Goal: Task Accomplishment & Management: Manage account settings

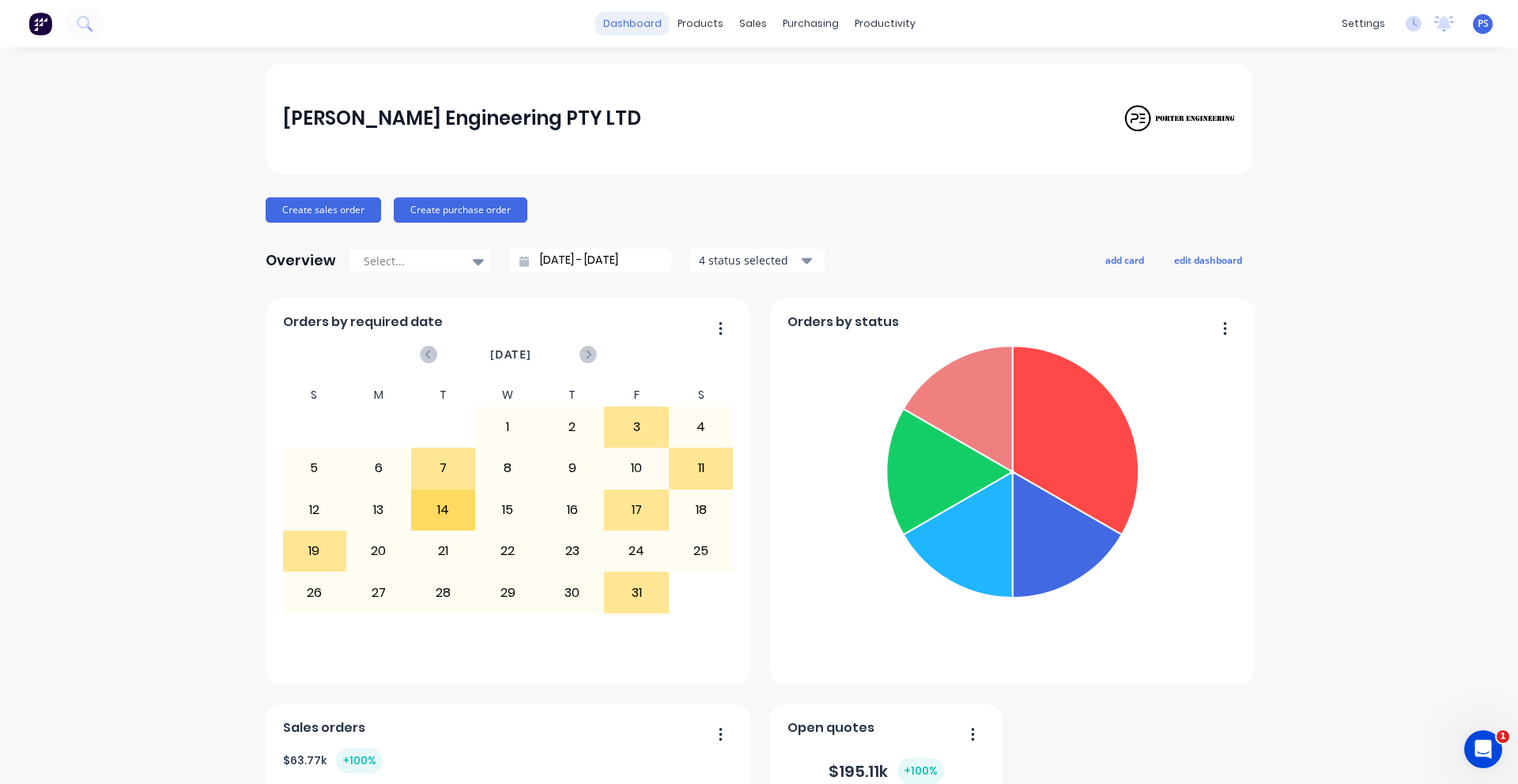
click at [624, 30] on link "dashboard" at bounding box center [632, 24] width 74 height 24
click at [692, 31] on div "products" at bounding box center [700, 24] width 61 height 24
click at [763, 51] on div "Sales Orders Customers Price Level Manager" at bounding box center [831, 106] width 209 height 127
click at [766, 61] on link "Sales Orders" at bounding box center [831, 75] width 209 height 32
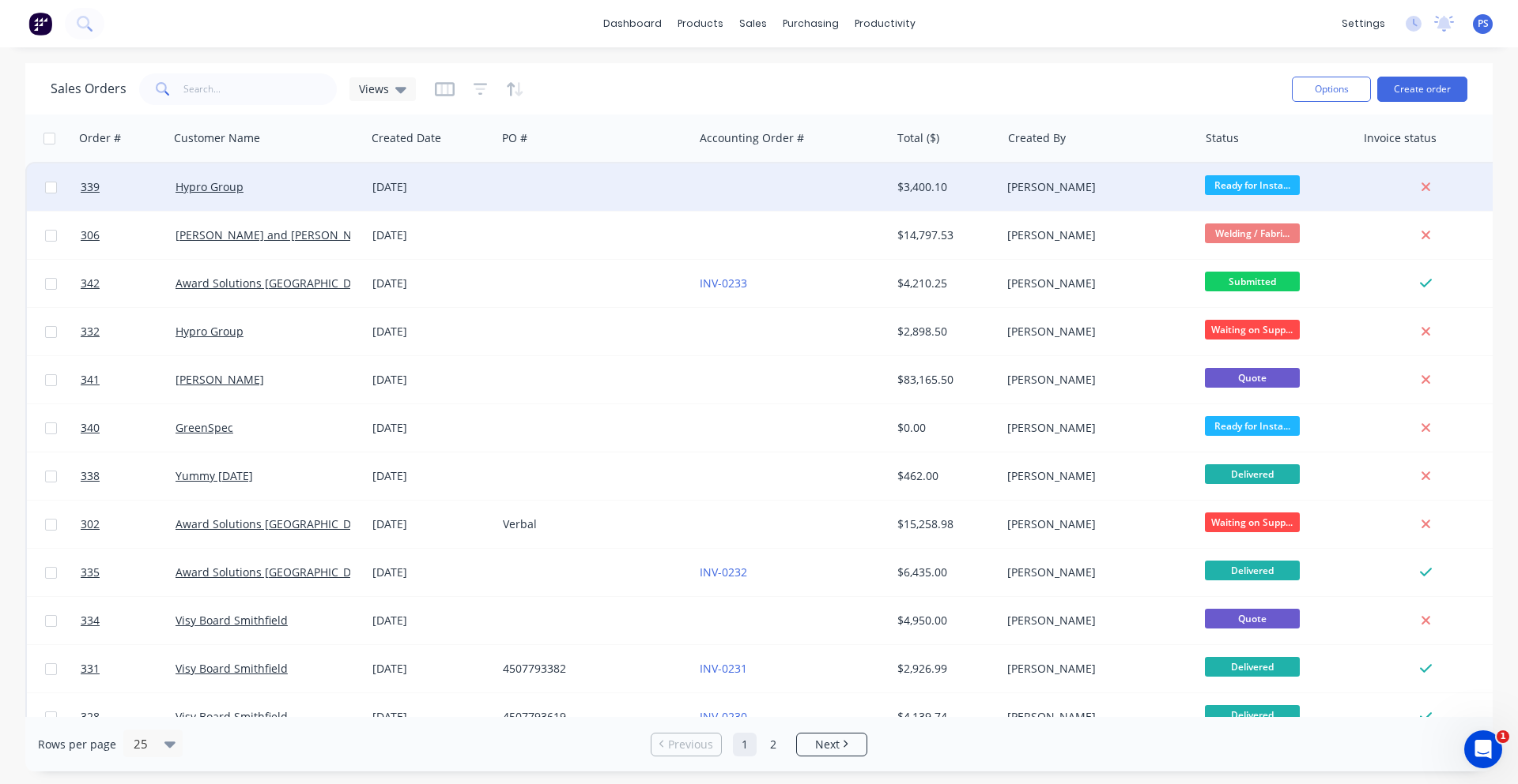
click at [934, 192] on div "$3,400.10" at bounding box center [944, 187] width 92 height 16
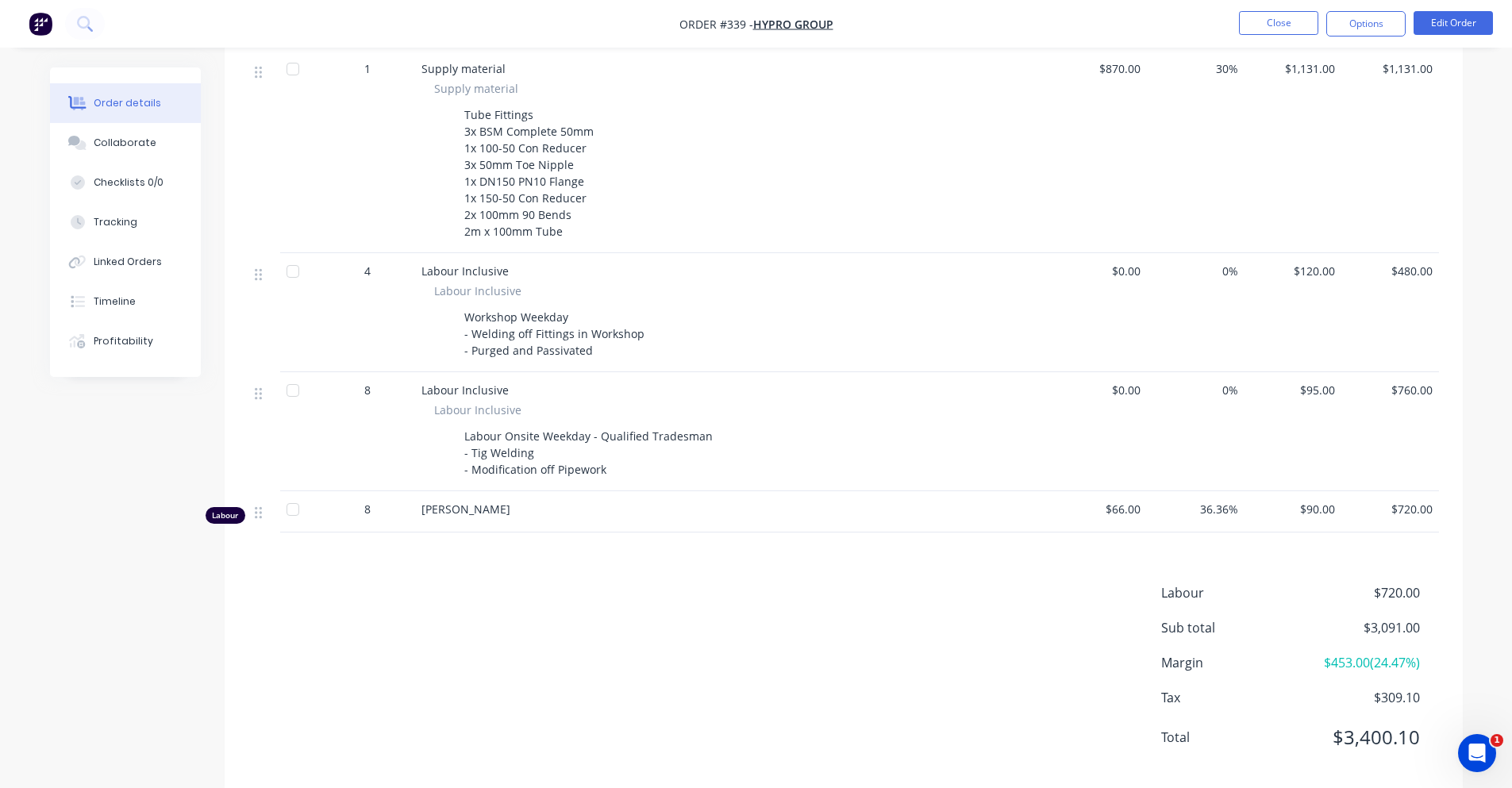
scroll to position [428, 0]
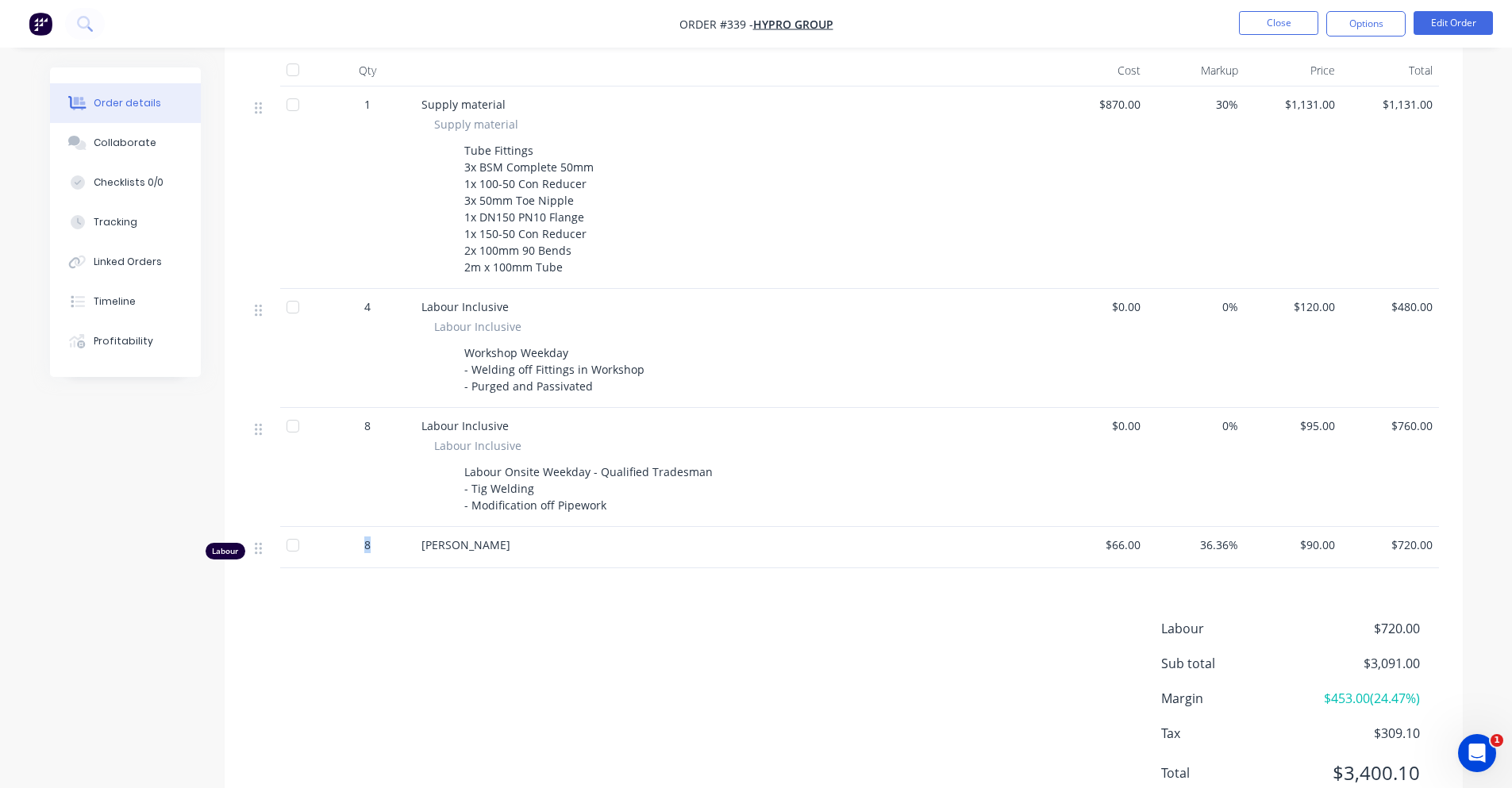
drag, startPoint x: 360, startPoint y: 554, endPoint x: 367, endPoint y: 559, distance: 8.6
click at [367, 553] on div "8" at bounding box center [367, 546] width 82 height 17
click at [367, 553] on span "8" at bounding box center [367, 546] width 7 height 17
click at [362, 553] on div "8" at bounding box center [367, 546] width 82 height 17
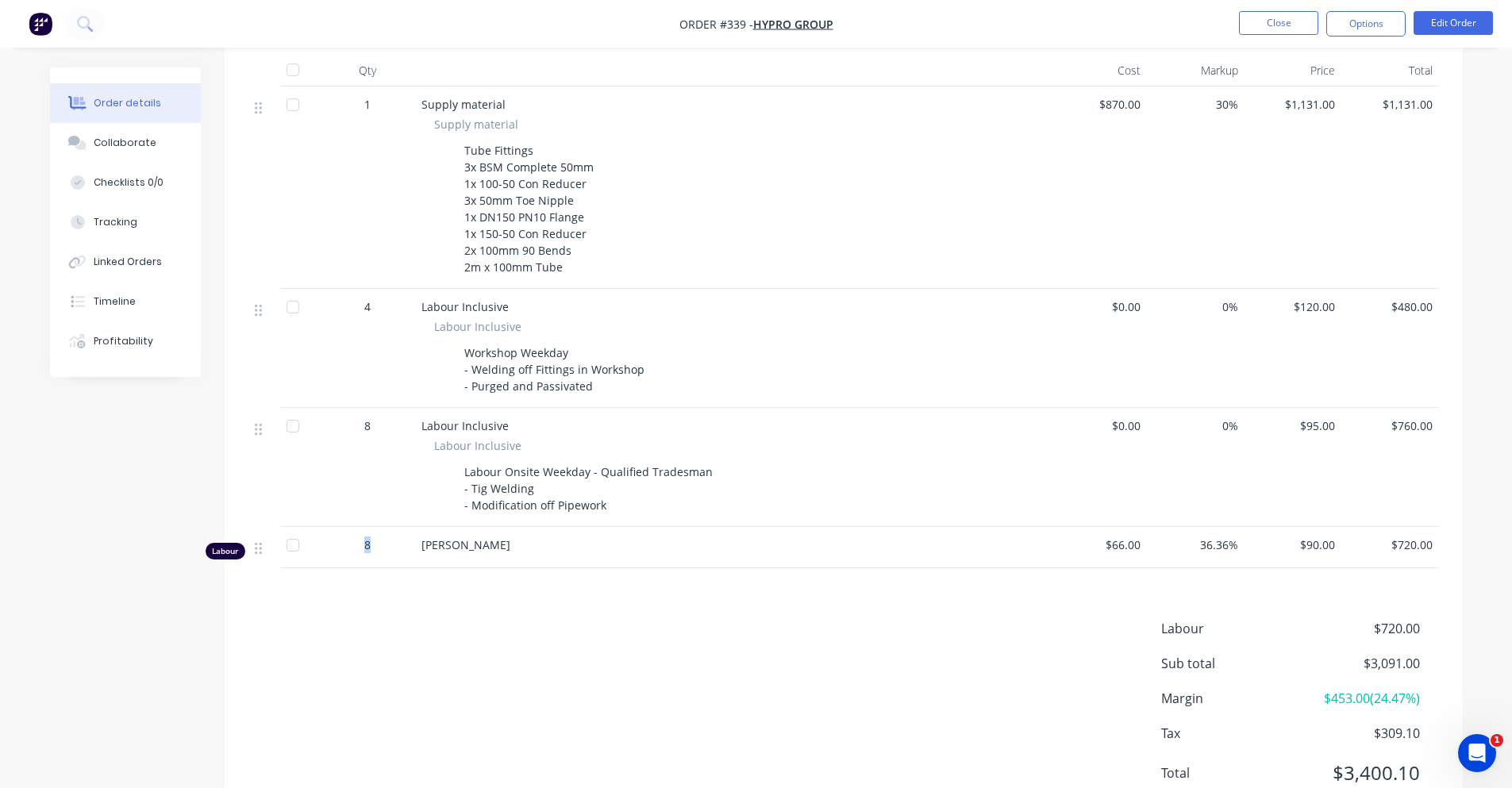
click at [365, 553] on div "8" at bounding box center [367, 546] width 82 height 17
click at [365, 553] on span "8" at bounding box center [367, 546] width 7 height 17
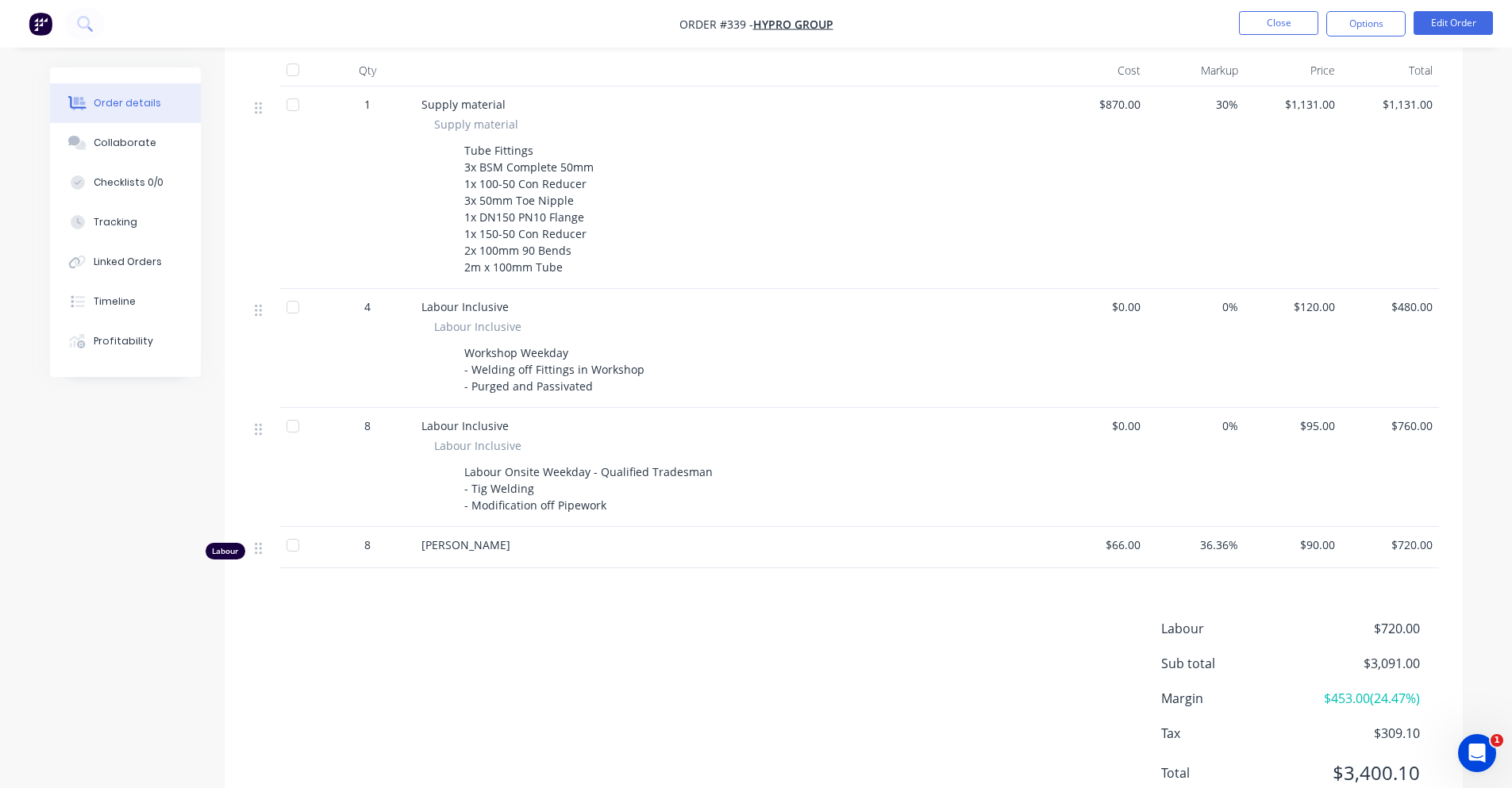
click at [22, 30] on nav "Order #339 - Hypro Group Close Options Edit Order" at bounding box center [756, 24] width 1512 height 47
click at [35, 27] on img "button" at bounding box center [40, 24] width 24 height 24
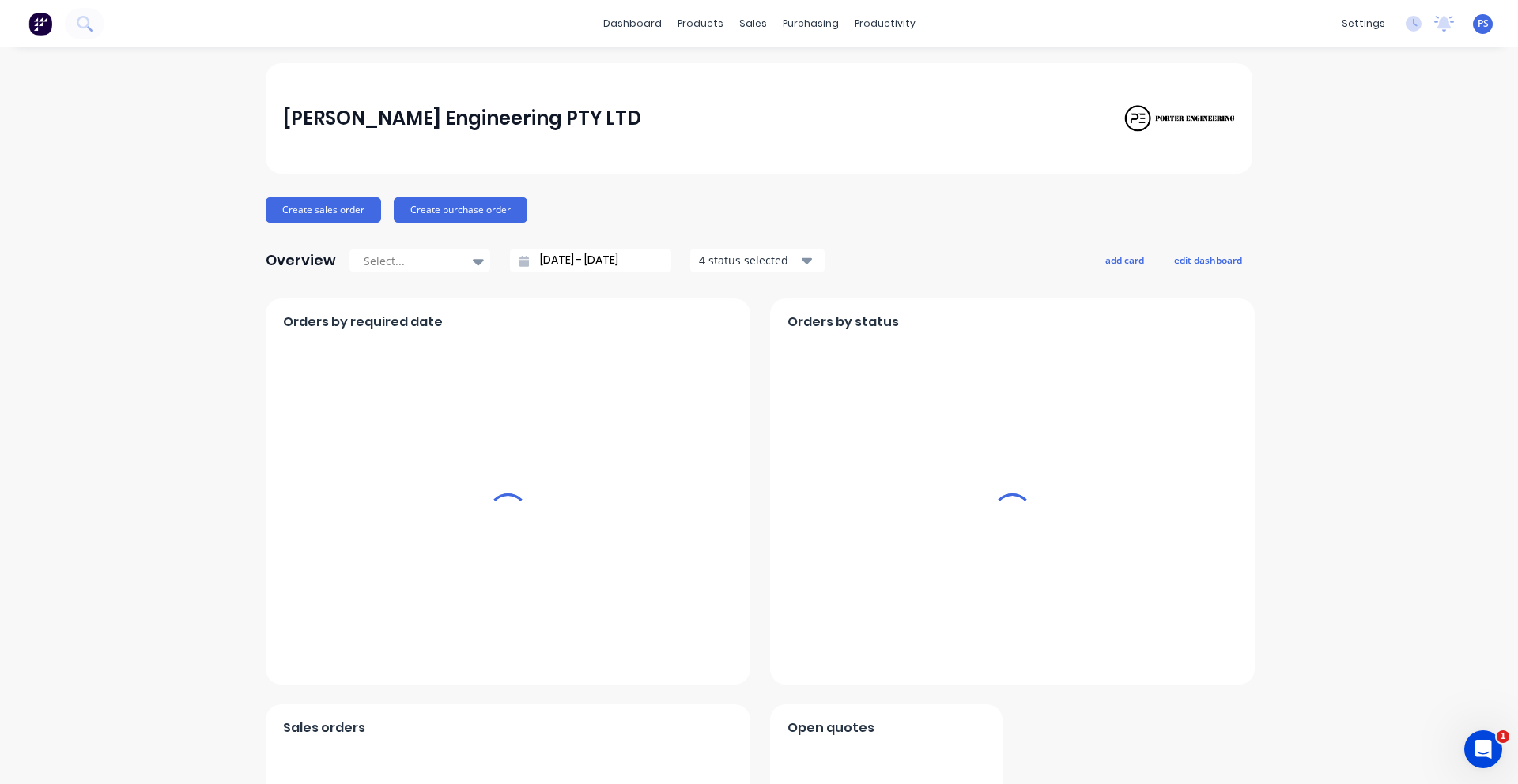
click at [1382, 24] on div "settings No new notifications Mark all as read You have no notifications PS Por…" at bounding box center [1425, 24] width 184 height 24
click at [1369, 26] on div "settings" at bounding box center [1362, 24] width 59 height 24
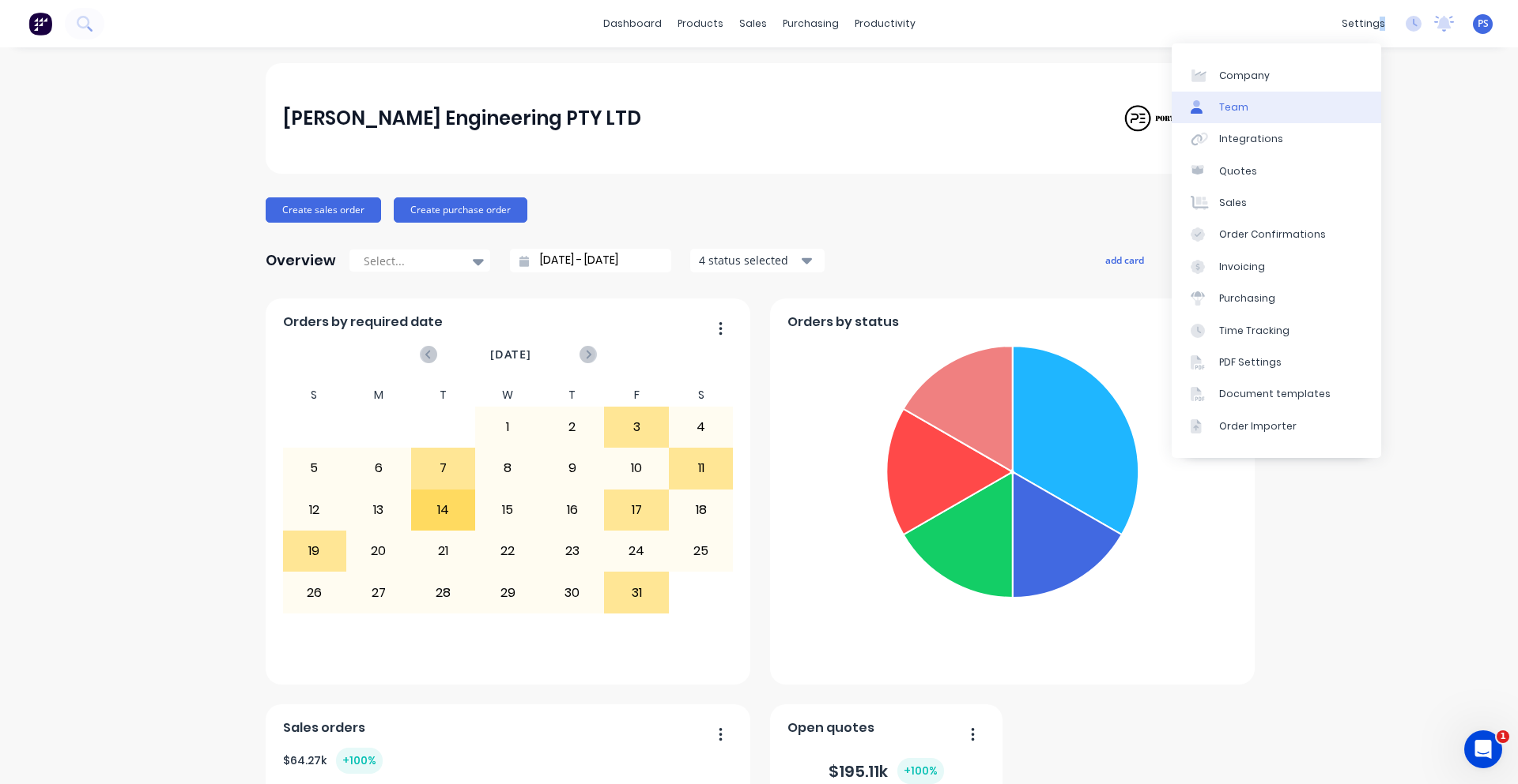
click at [1229, 100] on div "Team" at bounding box center [1233, 106] width 29 height 14
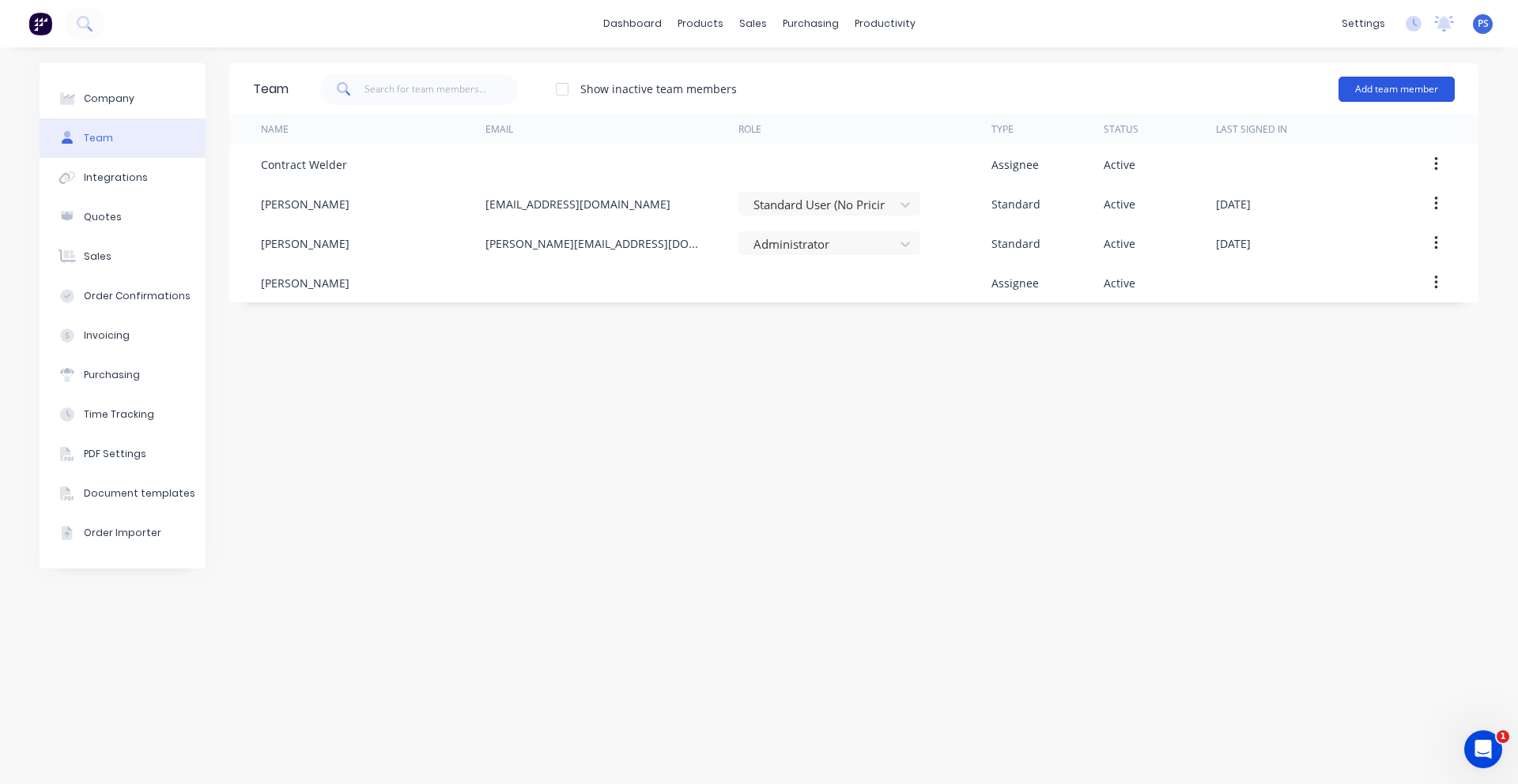
click at [1344, 85] on button "Add team member" at bounding box center [1395, 89] width 116 height 25
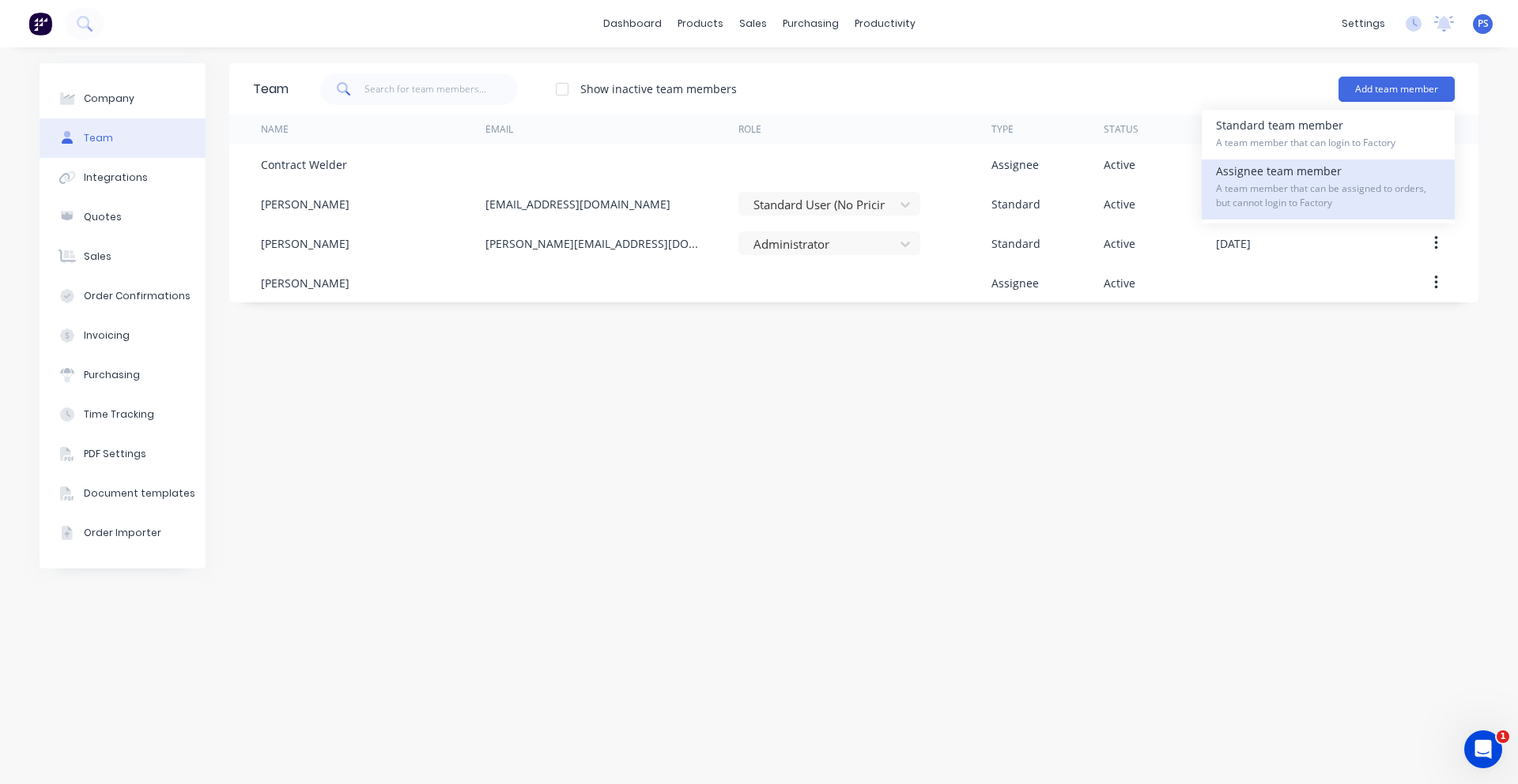
click at [1308, 177] on div "Assignee team member A team member that can be assigned to orders, but cannot l…" at bounding box center [1328, 189] width 224 height 60
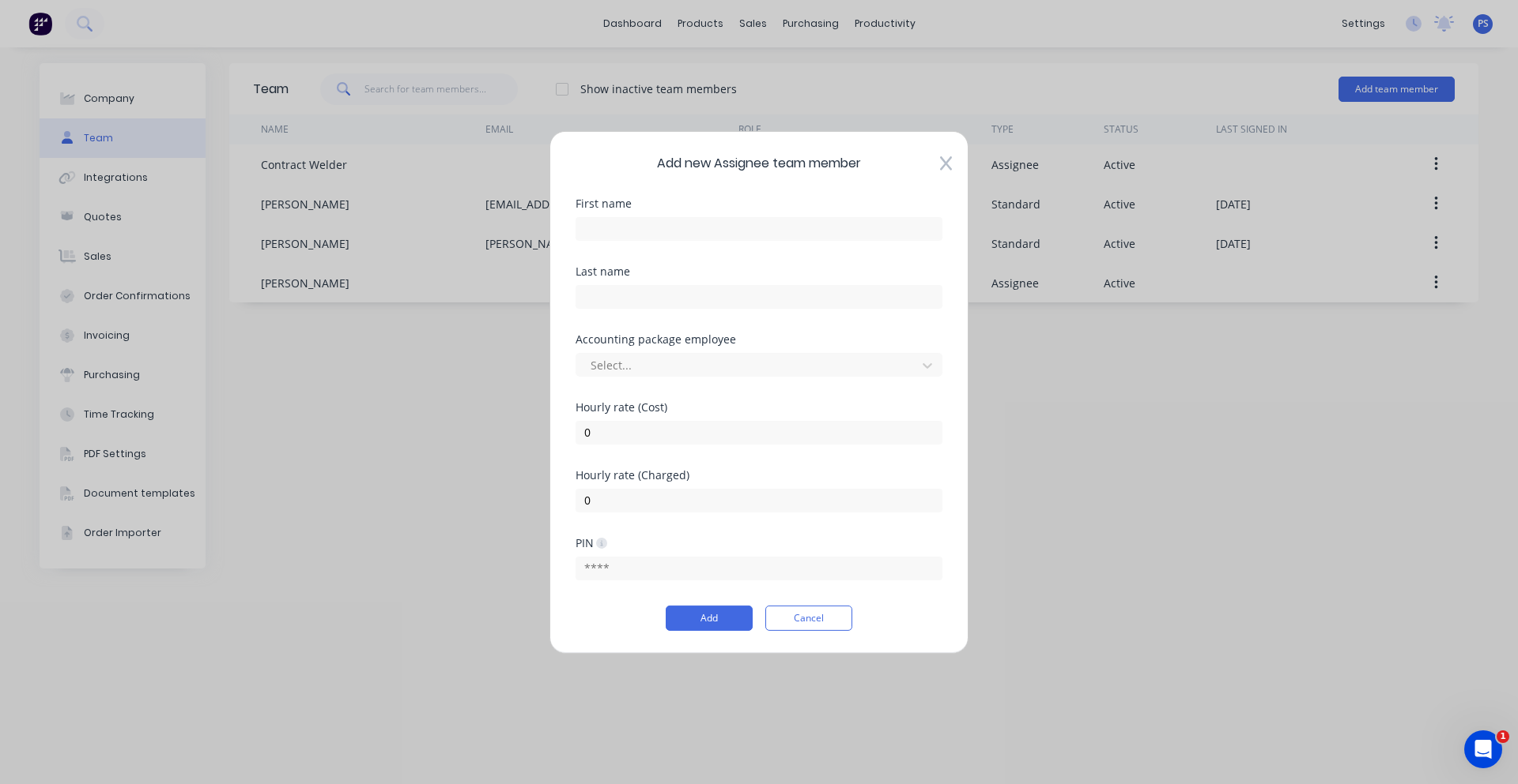
click at [652, 213] on div at bounding box center [758, 226] width 367 height 27
click at [652, 220] on input "text" at bounding box center [758, 228] width 367 height 24
drag, startPoint x: 667, startPoint y: 227, endPoint x: 634, endPoint y: 226, distance: 33.0
click at [634, 226] on input "Kimberly Bauer" at bounding box center [758, 228] width 367 height 24
type input "Kimberly"
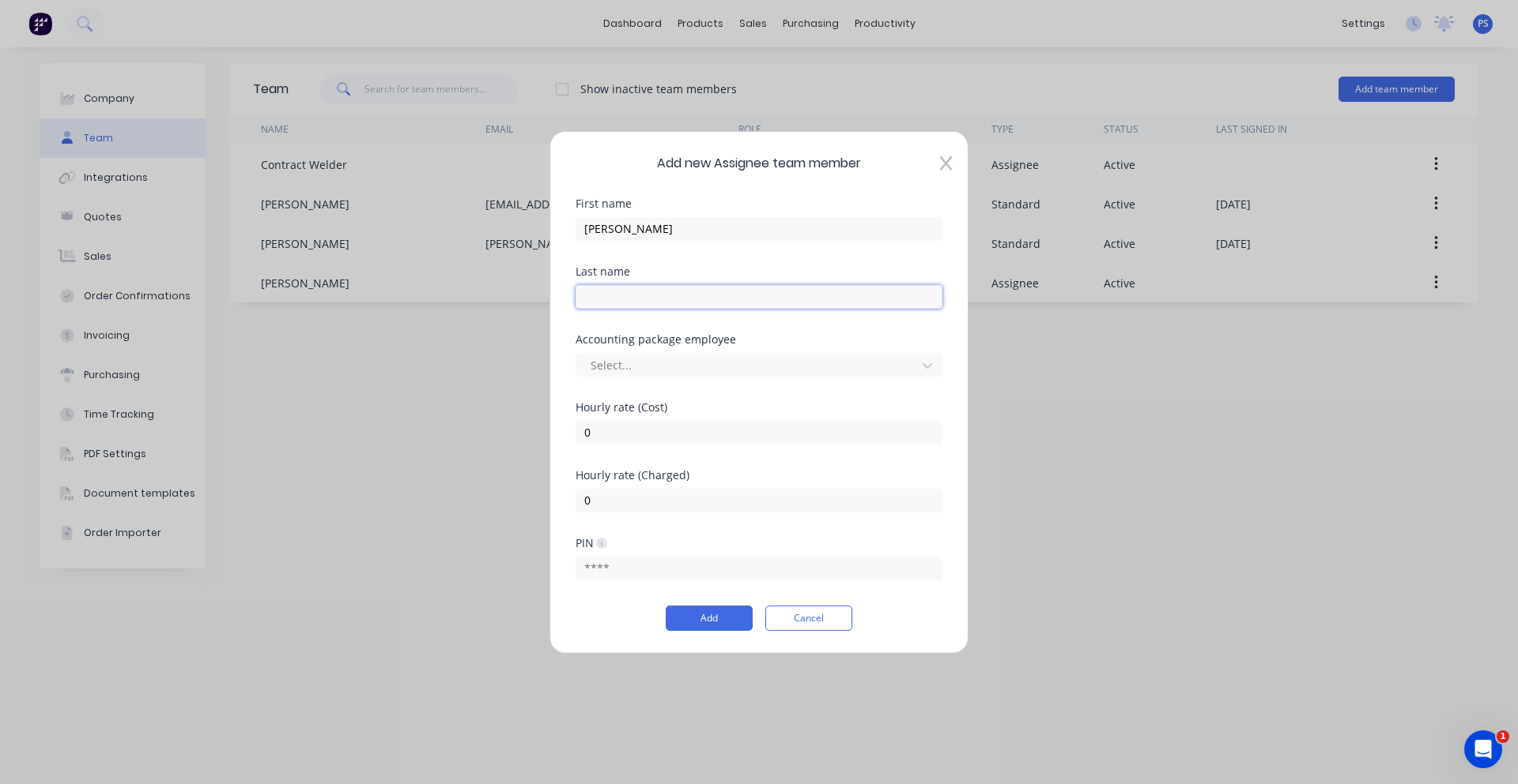
click at [594, 304] on input "text" at bounding box center [758, 296] width 367 height 24
type input "Bauer"
click at [667, 368] on div at bounding box center [749, 365] width 320 height 20
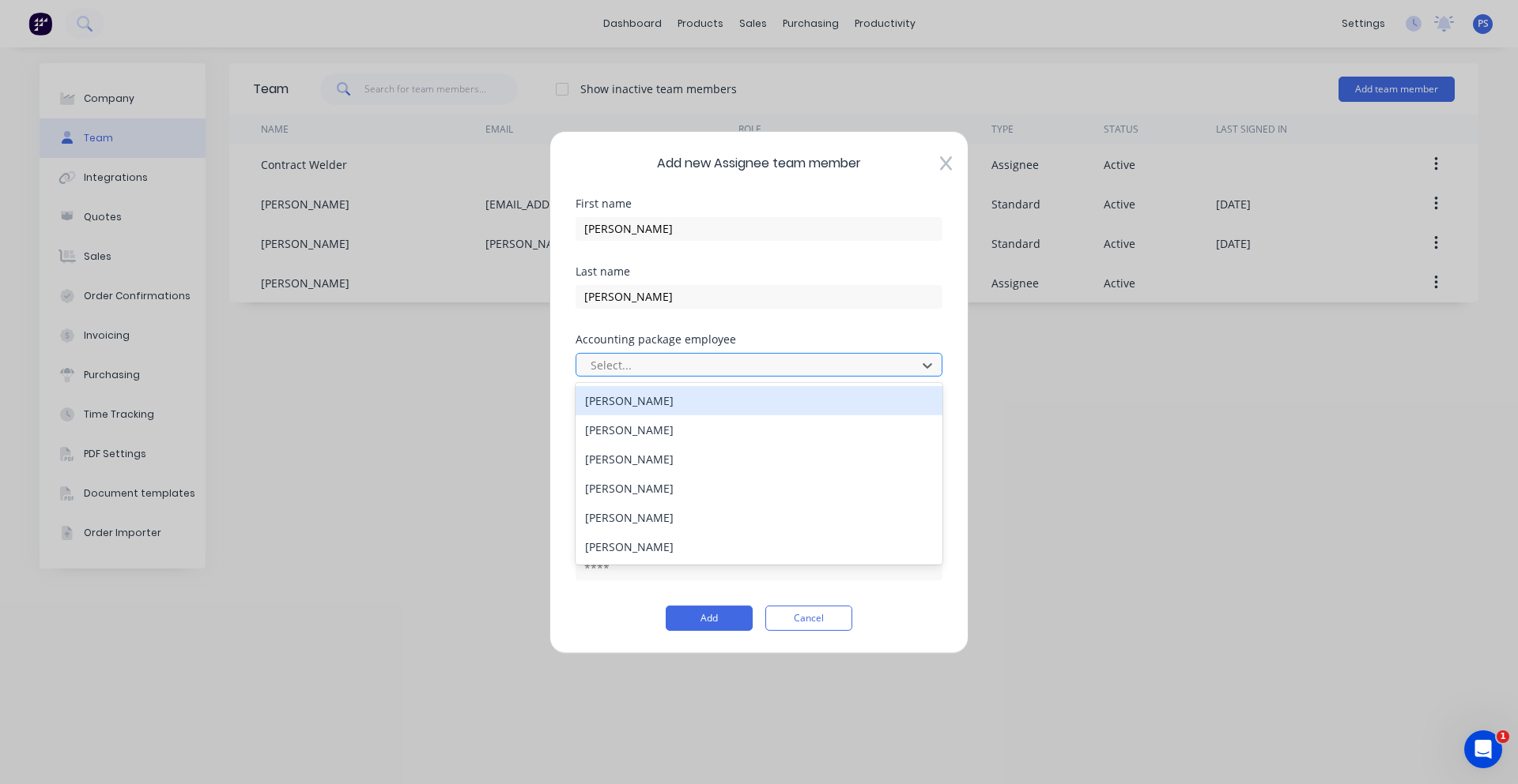
click at [667, 368] on div at bounding box center [749, 365] width 320 height 20
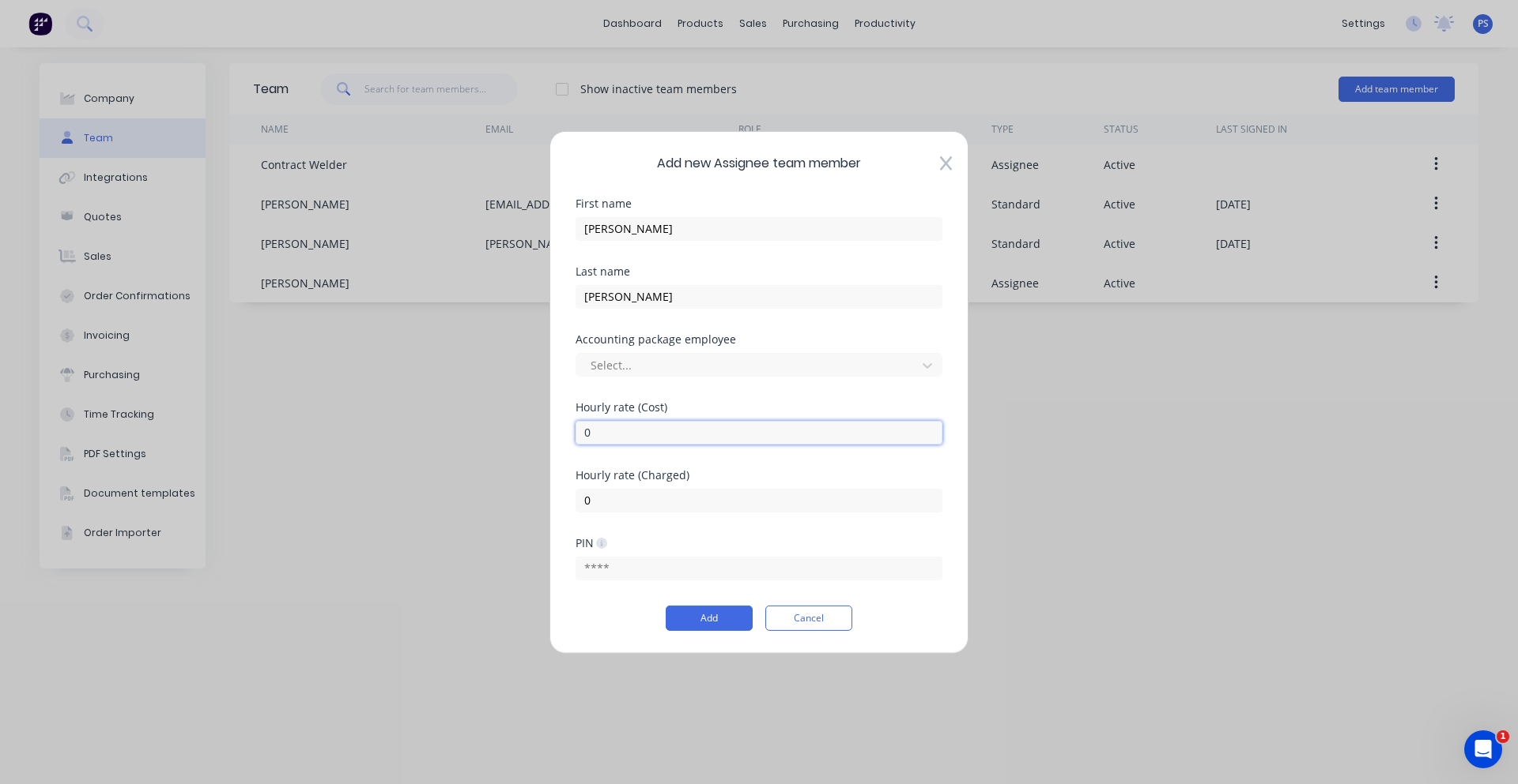
click at [661, 427] on input "0" at bounding box center [758, 432] width 367 height 24
type input "35"
click at [638, 502] on input "0" at bounding box center [758, 499] width 367 height 24
type input "75"
click at [809, 536] on div "Hourly rate (Charged) 75" at bounding box center [758, 503] width 367 height 68
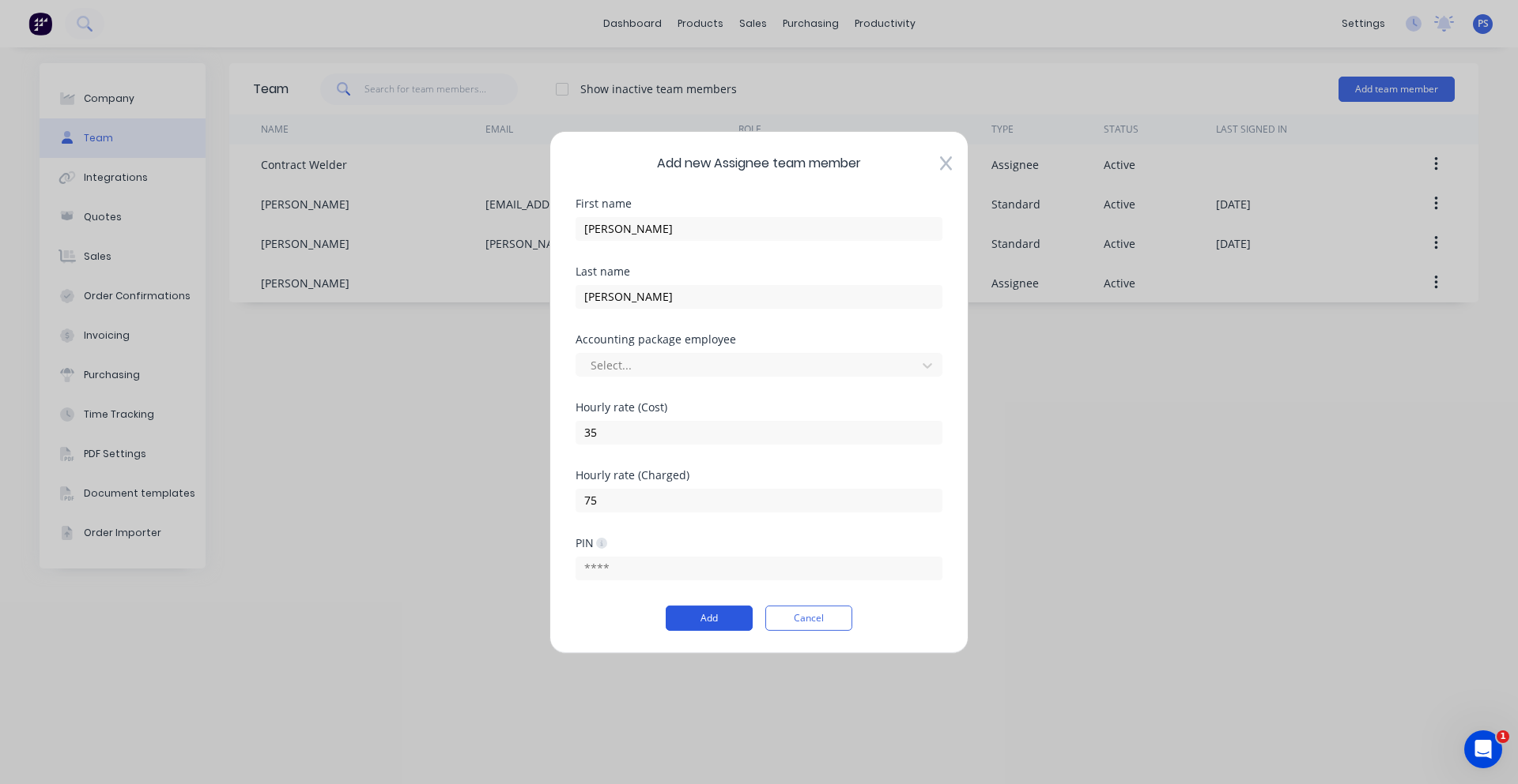
click at [692, 622] on button "Add" at bounding box center [709, 618] width 87 height 25
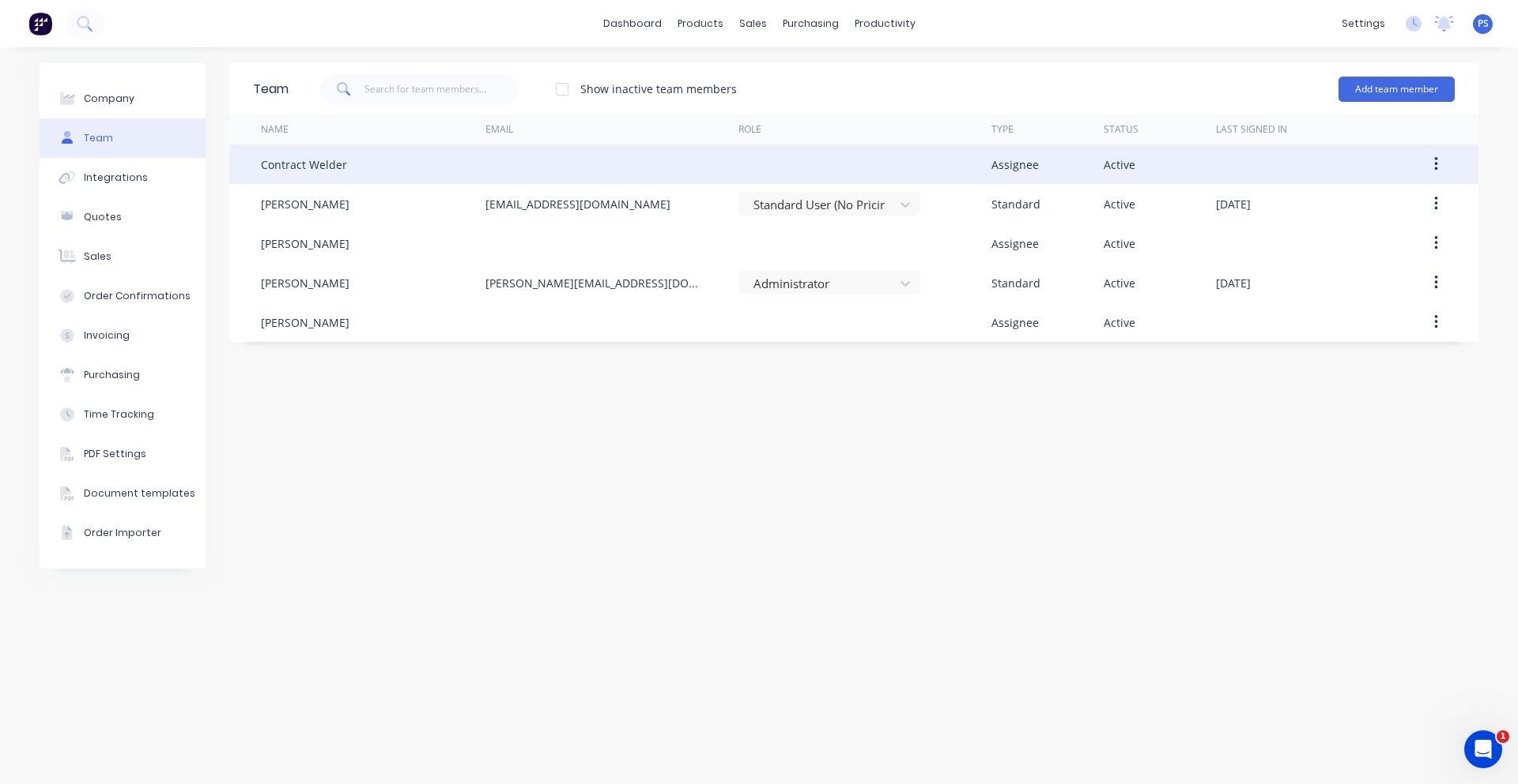
click at [404, 160] on div "Contract Welder" at bounding box center [373, 164] width 224 height 40
click at [1449, 162] on button "button" at bounding box center [1435, 164] width 37 height 28
click at [1385, 198] on div "Edit" at bounding box center [1378, 205] width 122 height 23
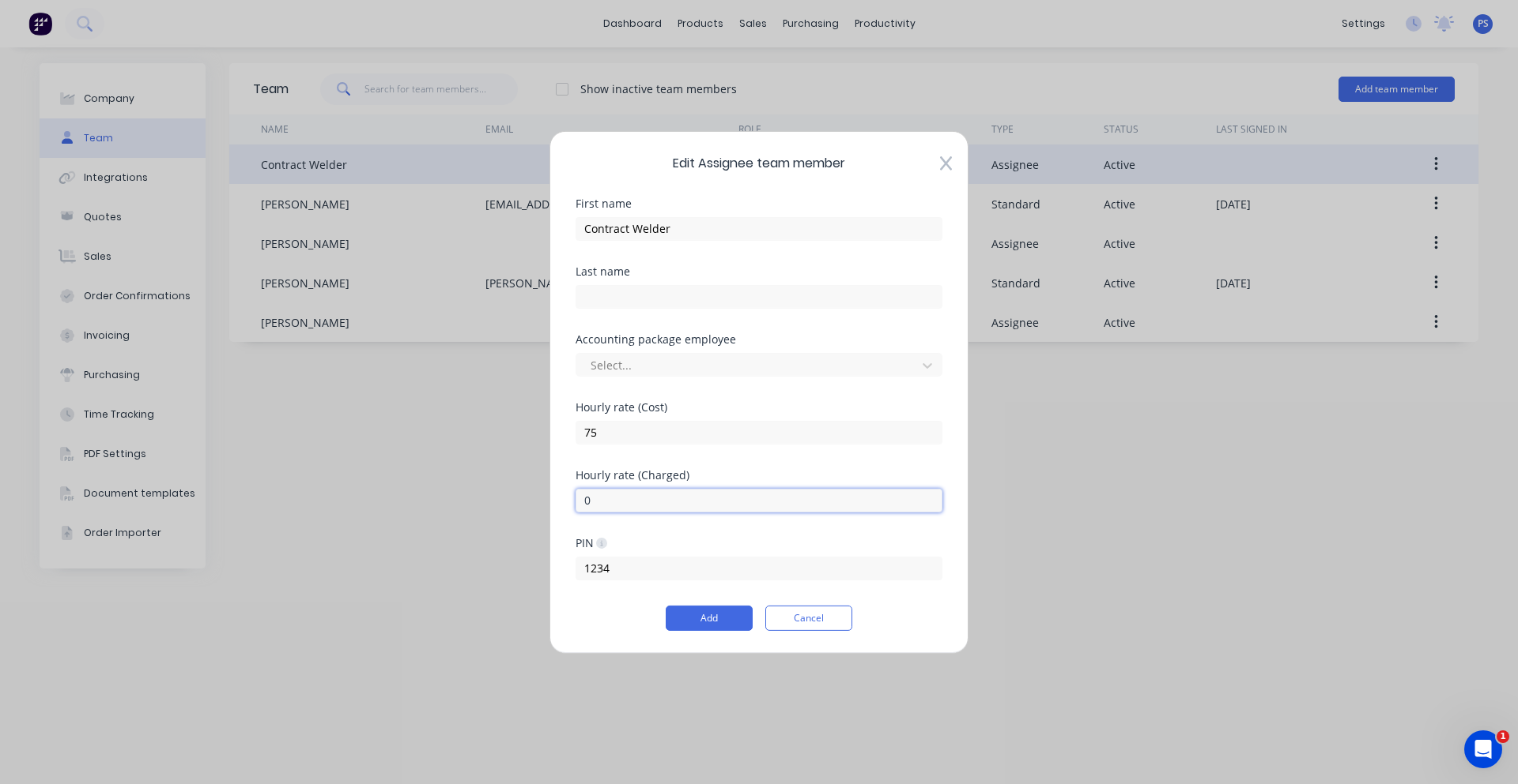
click at [645, 501] on input "0" at bounding box center [758, 499] width 367 height 24
type input "9"
type input "120"
click at [706, 485] on div "120" at bounding box center [758, 498] width 367 height 27
click at [672, 614] on button "Add" at bounding box center [709, 618] width 87 height 25
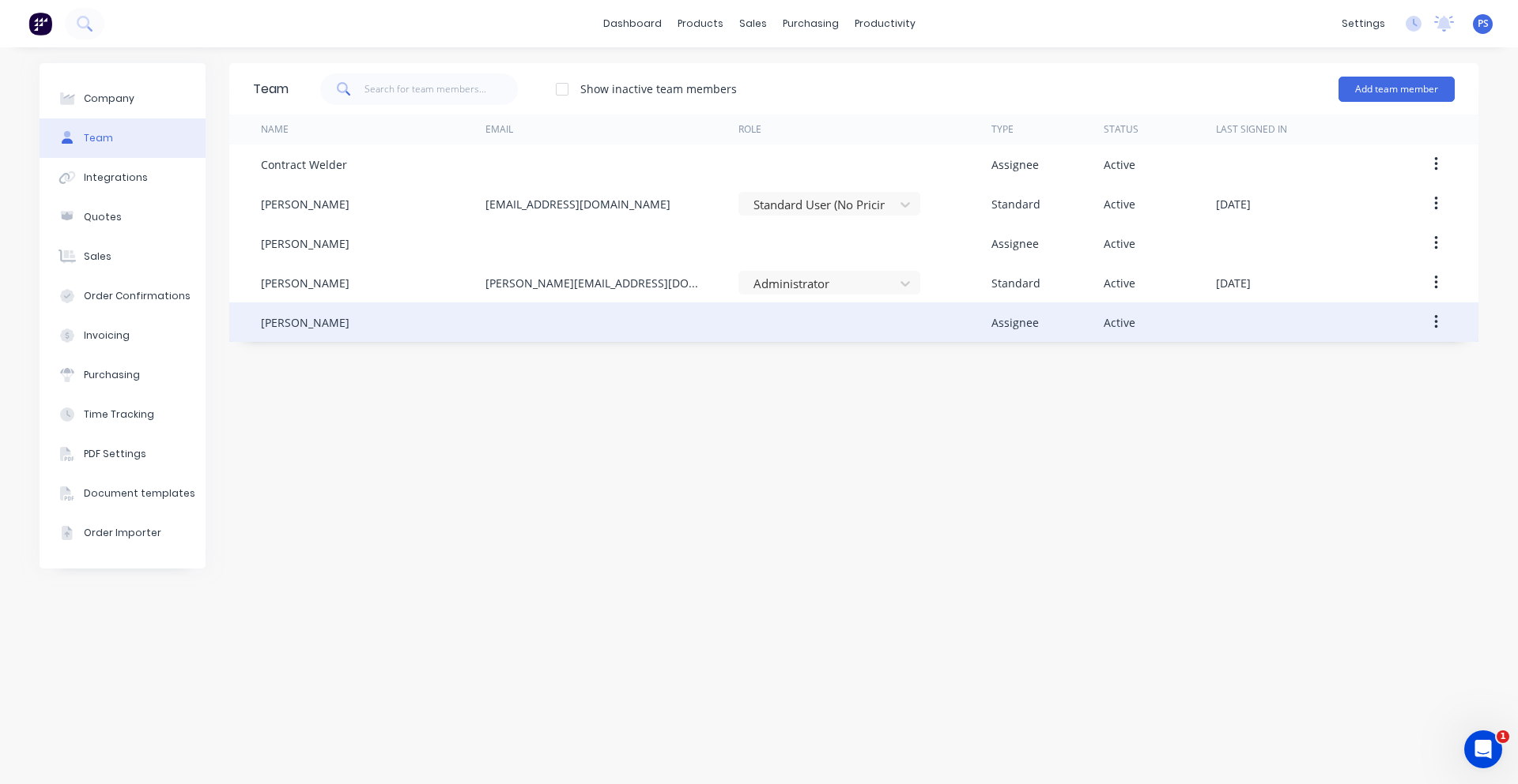
click at [411, 316] on div "Rod Wallace" at bounding box center [373, 322] width 224 height 40
click at [1428, 325] on button "button" at bounding box center [1435, 322] width 37 height 28
click at [1396, 354] on div "Edit" at bounding box center [1378, 364] width 122 height 23
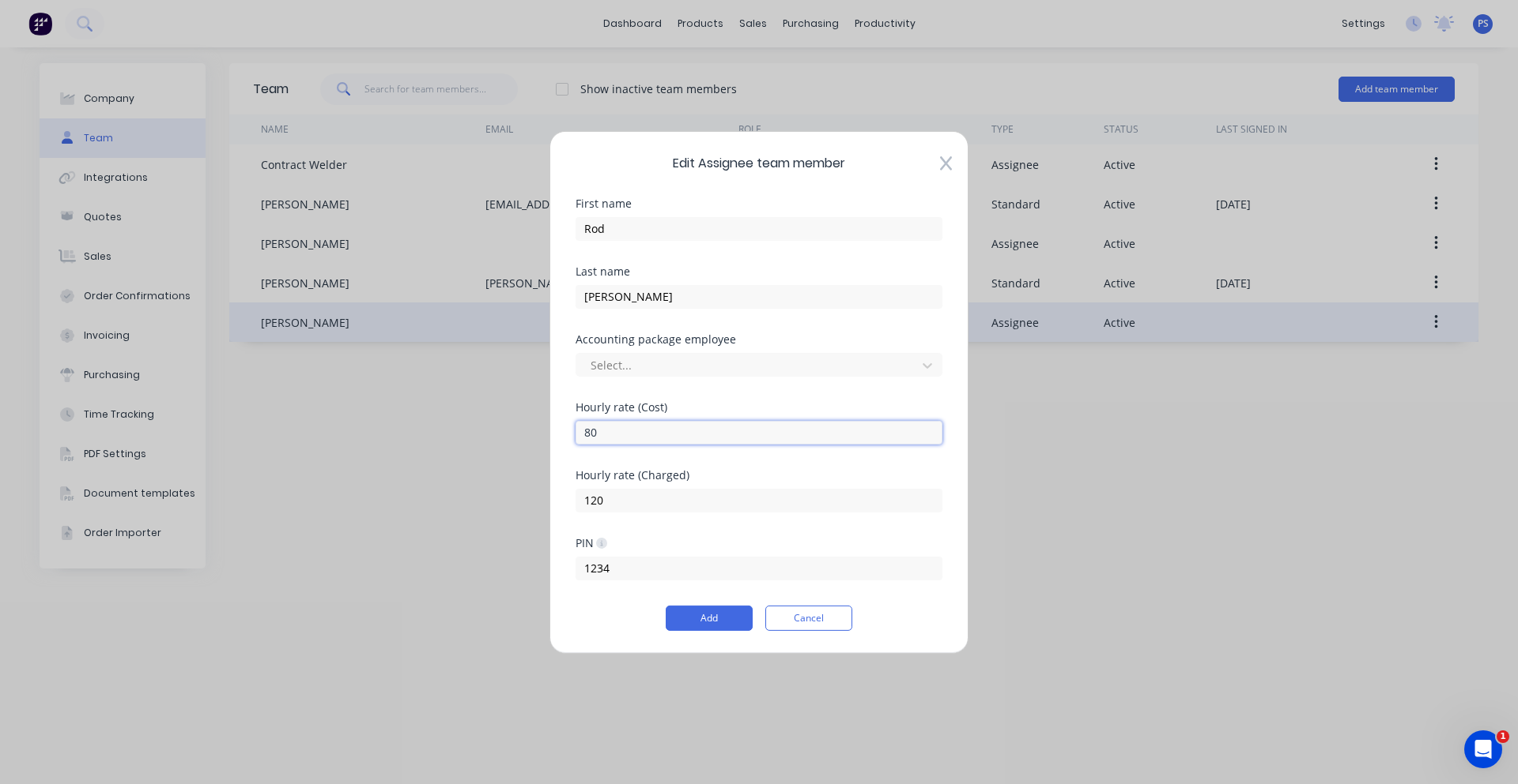
click at [699, 443] on input "80" at bounding box center [758, 432] width 367 height 24
type input "8"
click at [812, 472] on div "Hourly rate (Charged)" at bounding box center [758, 475] width 367 height 11
click at [735, 428] on input "65" at bounding box center [758, 432] width 367 height 24
type input "6"
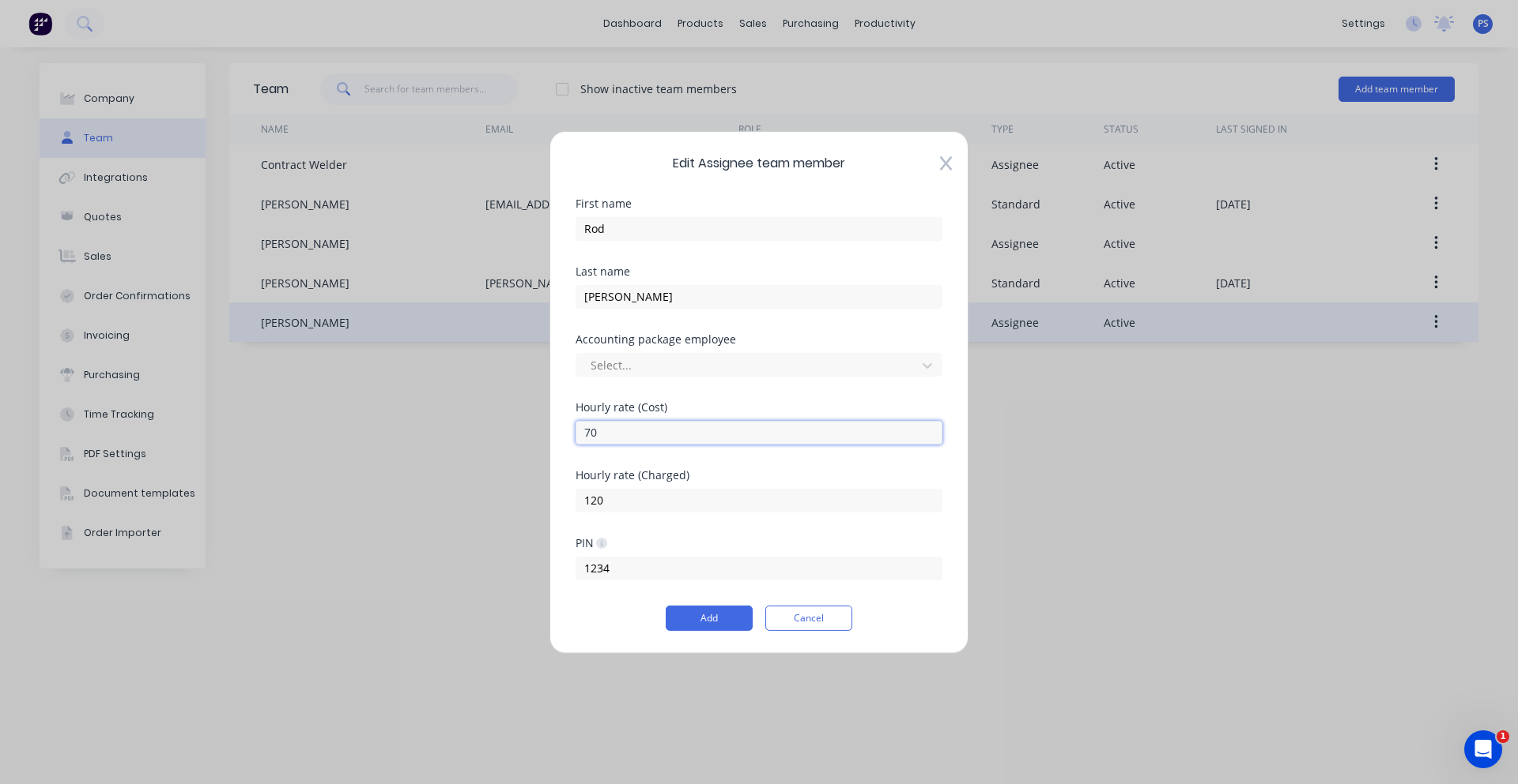
type input "70"
click at [843, 475] on div "Hourly rate (Charged)" at bounding box center [758, 475] width 367 height 11
click at [715, 616] on button "Add" at bounding box center [709, 618] width 87 height 25
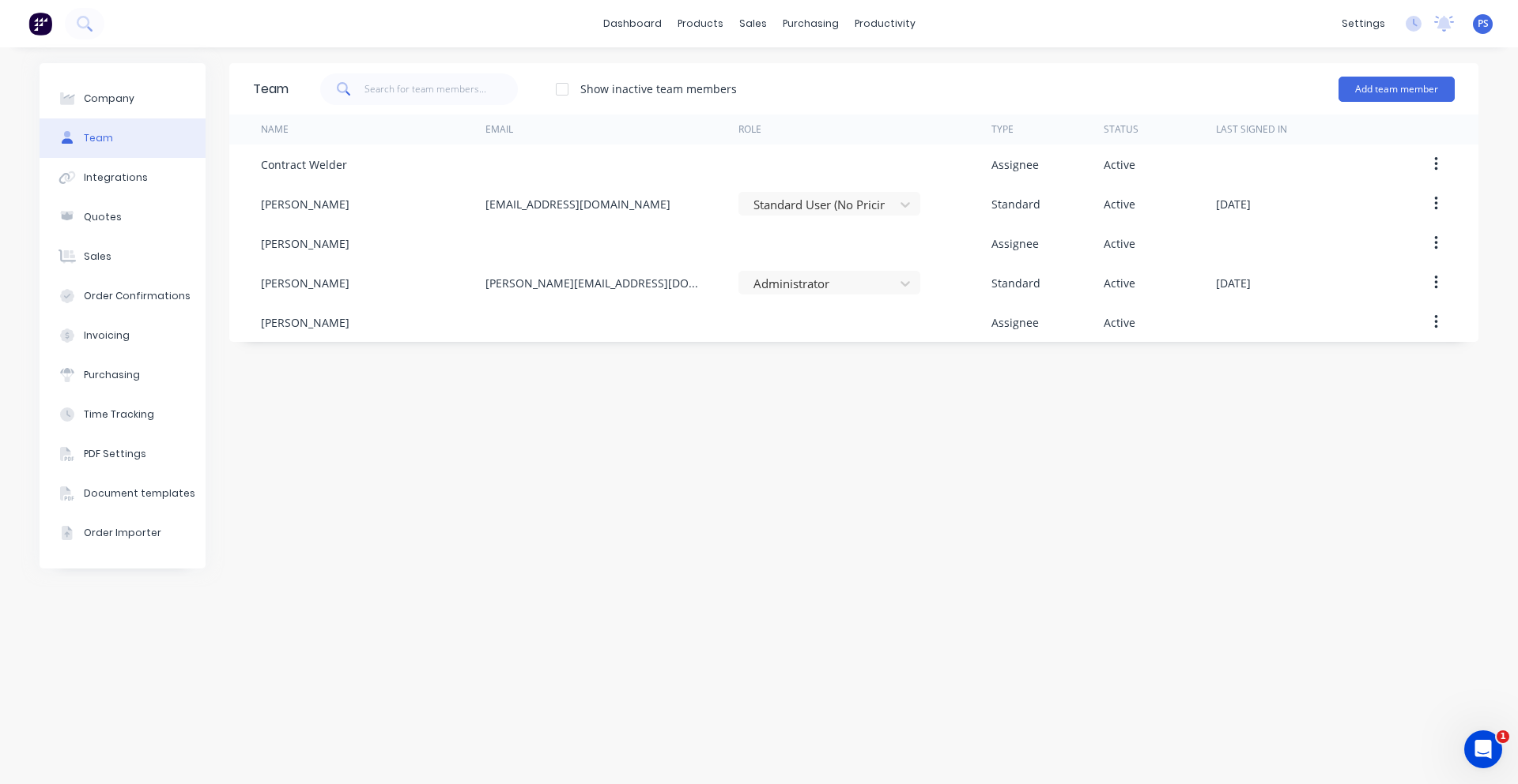
click at [139, 147] on button "Team" at bounding box center [123, 139] width 166 height 40
click at [784, 65] on link "Sales Orders" at bounding box center [835, 75] width 209 height 32
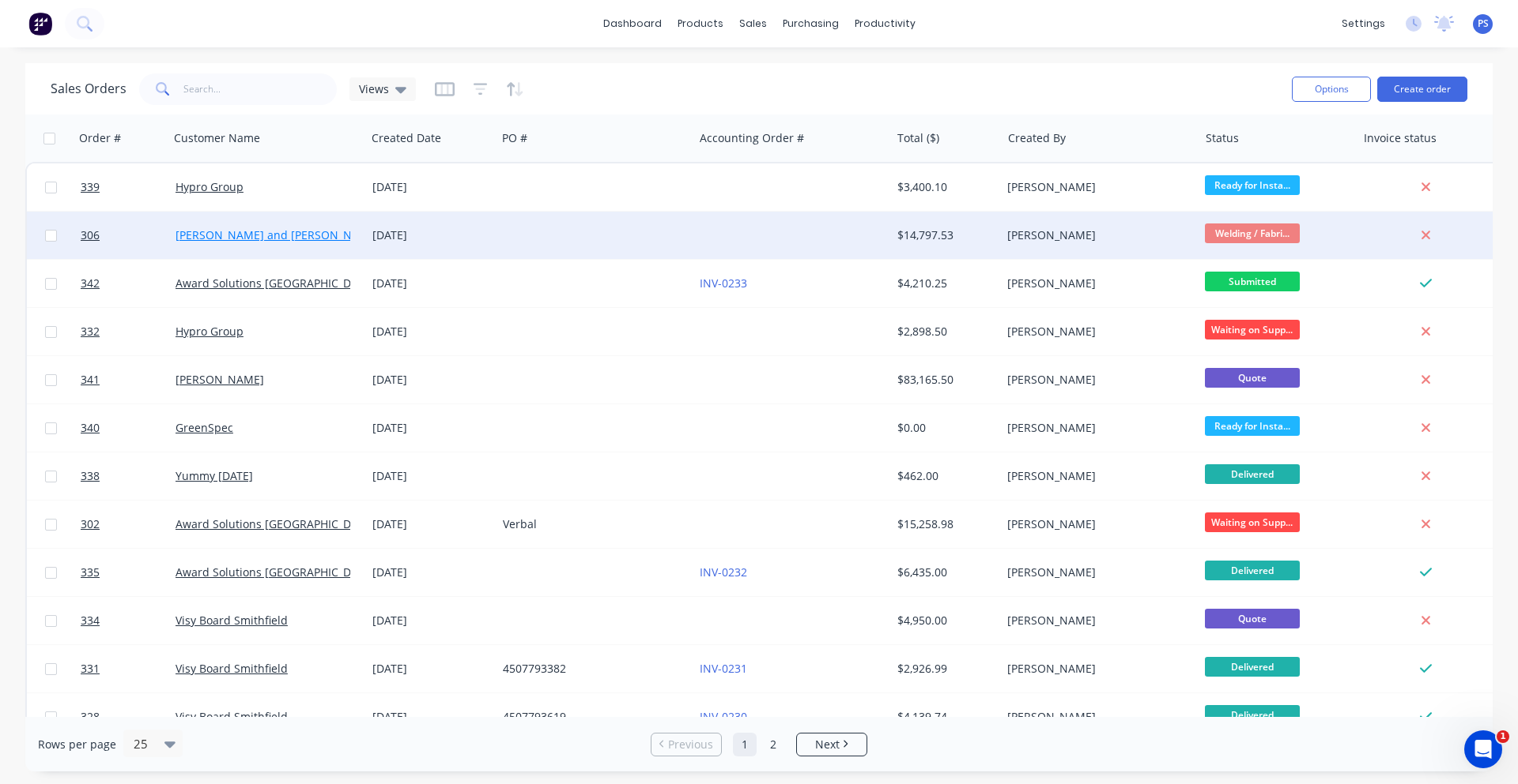
click at [285, 237] on link "John and Joyce Consultants PTY LTD" at bounding box center [333, 235] width 315 height 15
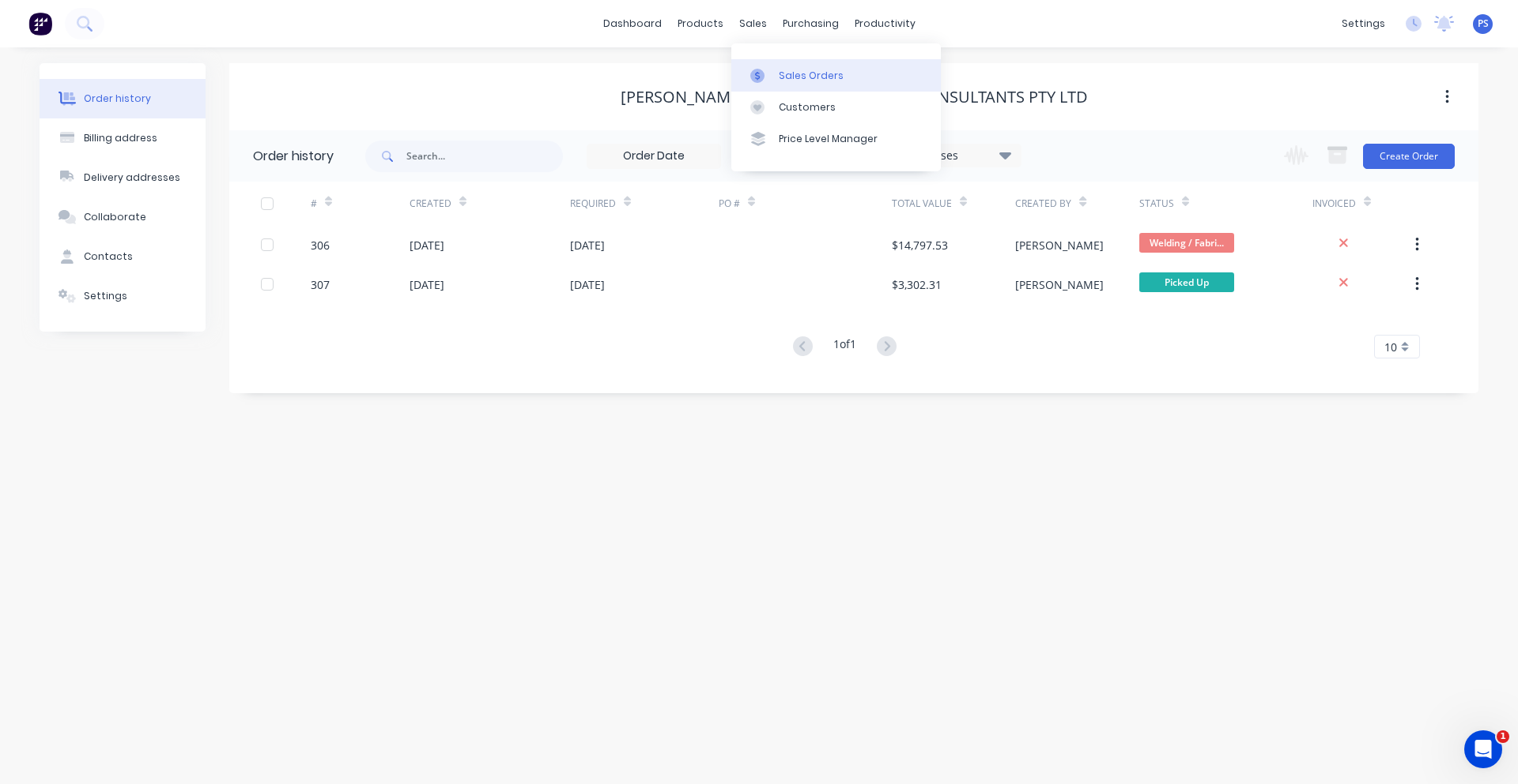
click at [789, 61] on link "Sales Orders" at bounding box center [835, 75] width 209 height 32
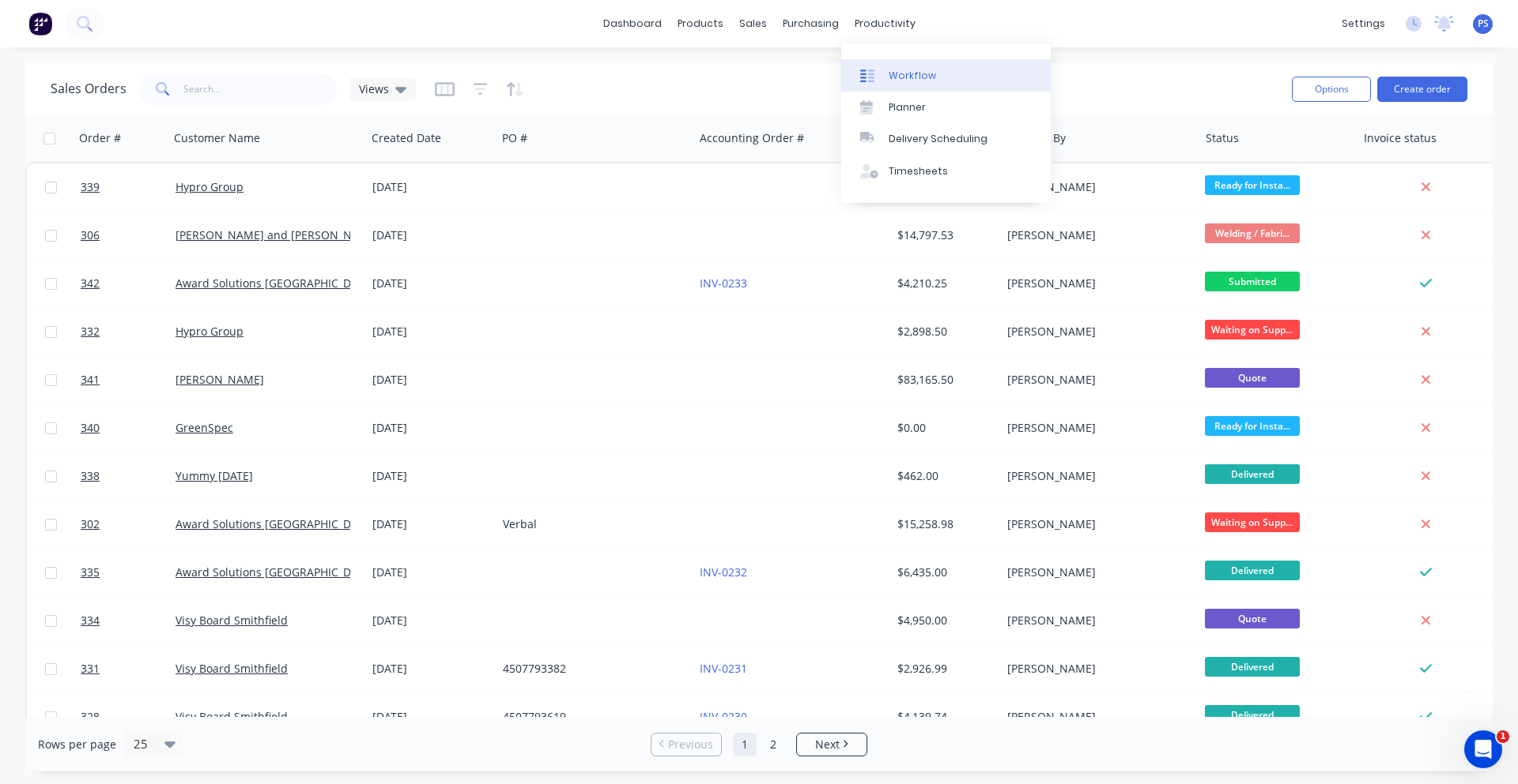
click at [899, 66] on link "Workflow" at bounding box center [946, 75] width 209 height 32
